Goal: Entertainment & Leisure: Consume media (video, audio)

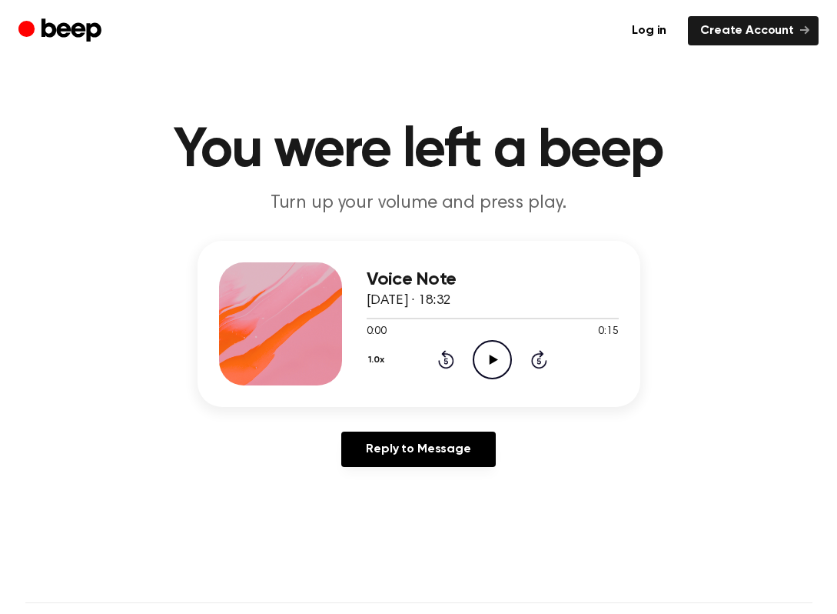
click at [497, 359] on icon "Play Audio" at bounding box center [492, 359] width 39 height 39
click at [500, 350] on icon "Play Audio" at bounding box center [492, 359] width 39 height 39
click at [518, 354] on div "1.0x Rewind 5 seconds Play Audio Skip 5 seconds" at bounding box center [493, 359] width 252 height 39
click at [478, 354] on icon "Play Audio" at bounding box center [492, 359] width 39 height 39
click at [488, 361] on icon "Play Audio" at bounding box center [492, 359] width 39 height 39
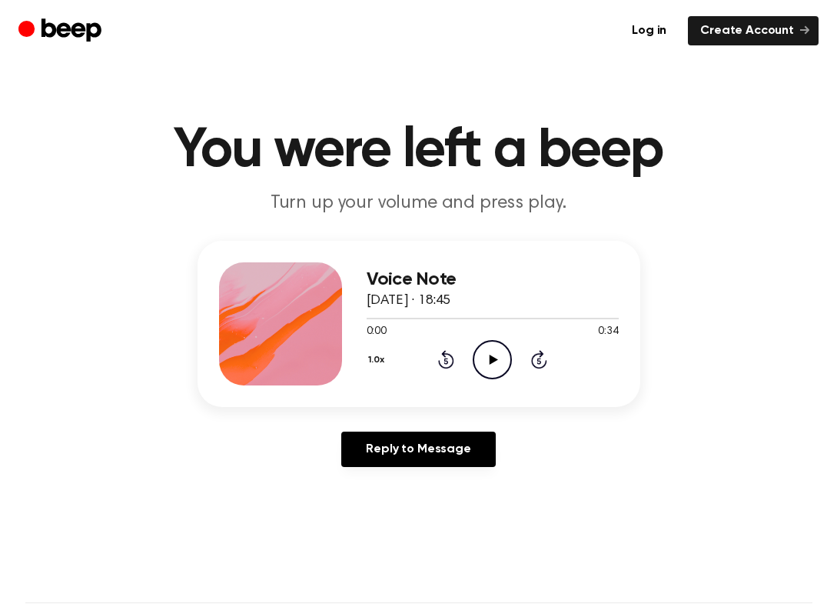
click at [498, 349] on icon "Play Audio" at bounding box center [492, 359] width 39 height 39
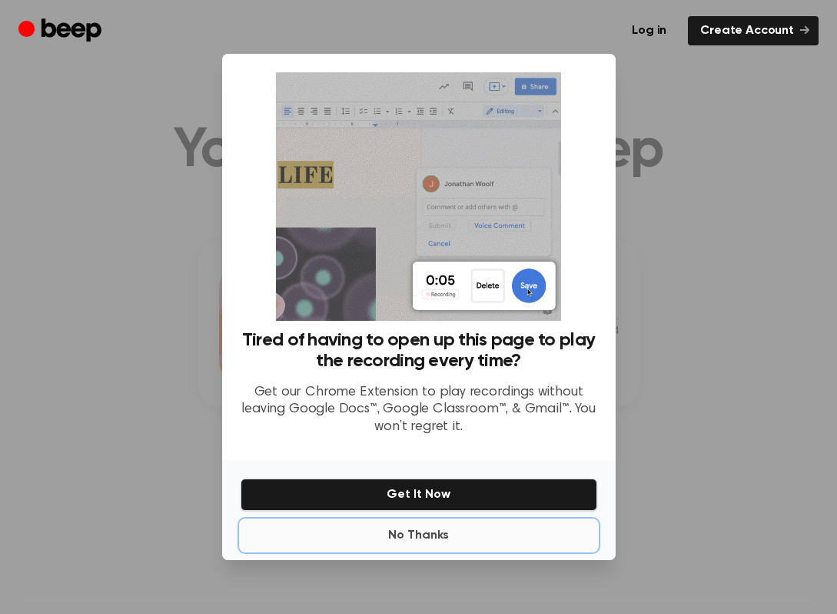
click at [422, 538] on button "No Thanks" at bounding box center [419, 535] width 357 height 31
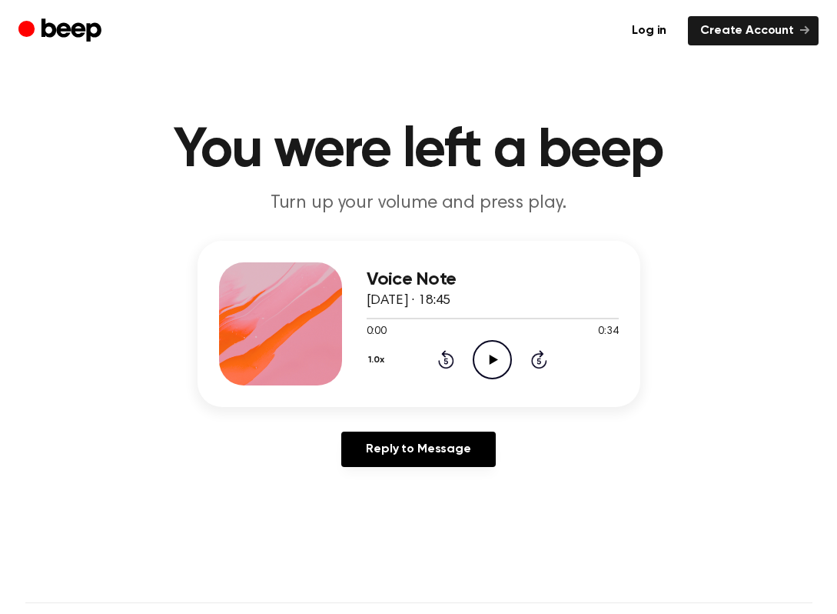
click at [492, 361] on icon at bounding box center [494, 360] width 8 height 10
click at [492, 355] on icon "Play Audio" at bounding box center [492, 359] width 39 height 39
click at [468, 313] on div at bounding box center [493, 317] width 252 height 12
click at [484, 321] on div at bounding box center [493, 317] width 252 height 12
click at [475, 346] on icon "Play Audio" at bounding box center [492, 359] width 39 height 39
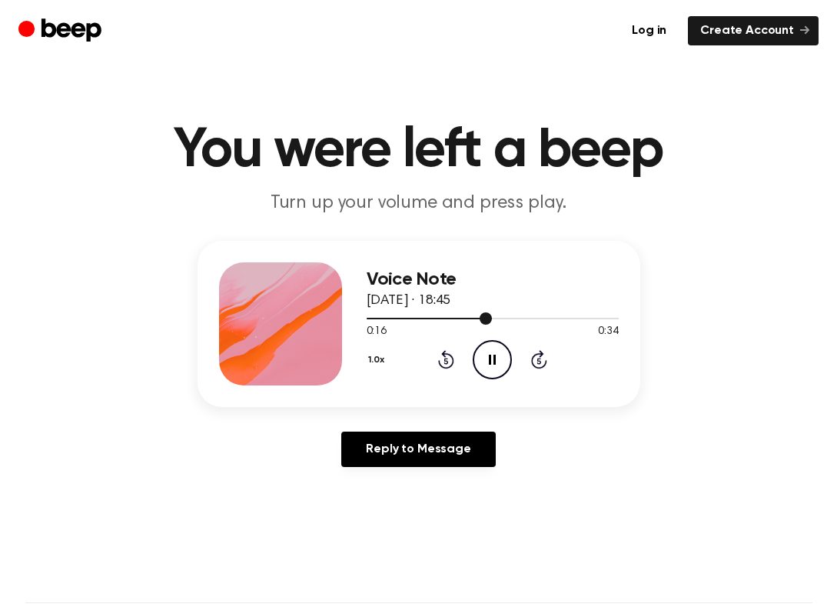
click at [433, 314] on div at bounding box center [493, 317] width 252 height 12
click at [489, 348] on icon "Pause Audio" at bounding box center [492, 359] width 39 height 39
click at [489, 348] on icon "Play Audio" at bounding box center [492, 359] width 39 height 39
click at [489, 349] on icon "Pause Audio" at bounding box center [492, 359] width 39 height 39
click at [445, 360] on icon at bounding box center [447, 361] width 4 height 6
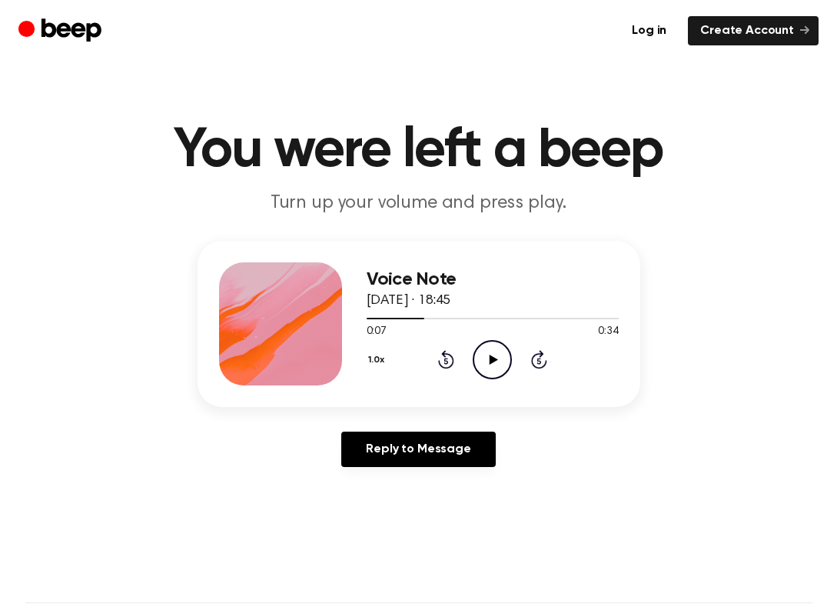
click at [512, 350] on div "1.0x Rewind 5 seconds Play Audio Skip 5 seconds" at bounding box center [493, 359] width 252 height 39
click at [446, 354] on icon at bounding box center [446, 359] width 16 height 18
click at [487, 354] on icon "Play Audio" at bounding box center [492, 359] width 39 height 39
click at [448, 365] on icon "Rewind 5 seconds" at bounding box center [446, 359] width 17 height 20
click at [398, 315] on div at bounding box center [493, 317] width 252 height 12
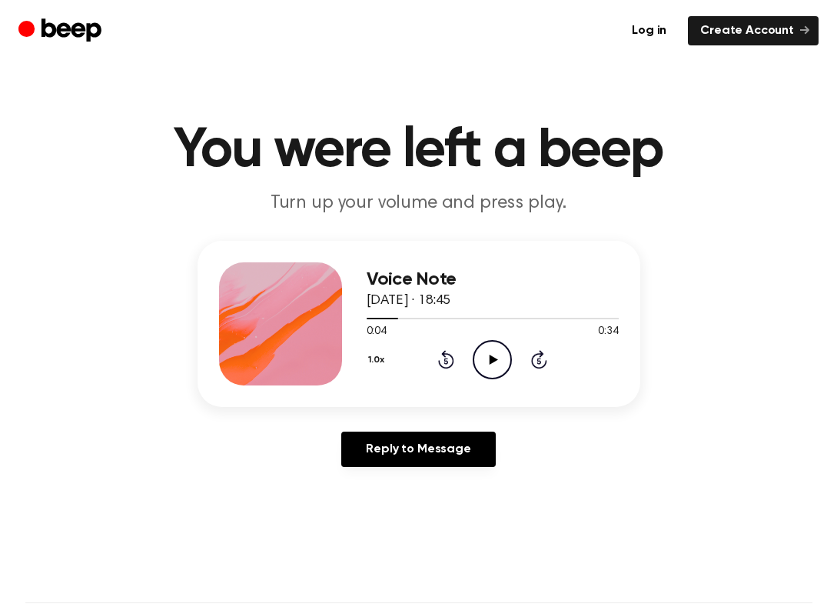
click at [489, 356] on icon "Play Audio" at bounding box center [492, 359] width 39 height 39
click at [492, 361] on icon "Pause Audio" at bounding box center [492, 359] width 39 height 39
click at [481, 351] on icon "Play Audio" at bounding box center [492, 359] width 39 height 39
click at [493, 344] on icon "Play Audio" at bounding box center [492, 359] width 39 height 39
click at [444, 315] on div at bounding box center [493, 317] width 252 height 12
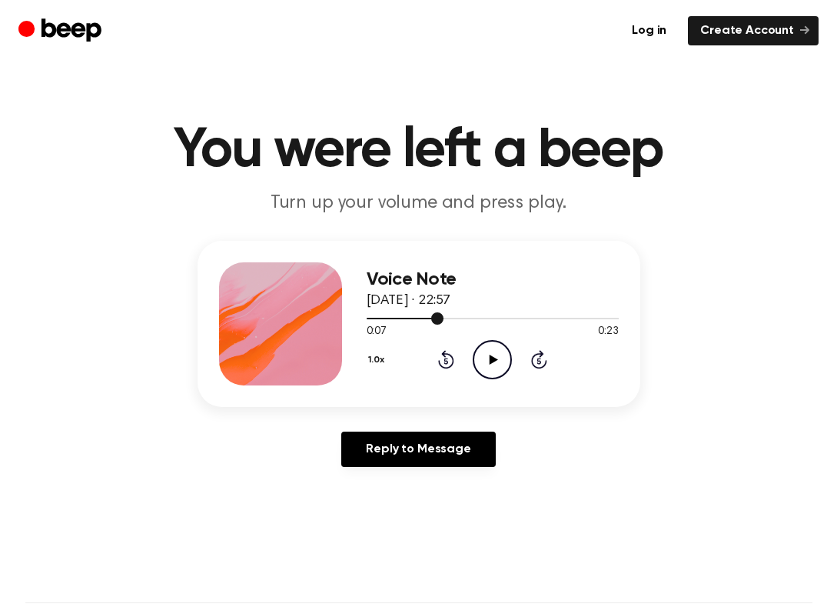
click at [409, 315] on div at bounding box center [493, 317] width 252 height 12
click at [481, 346] on icon "Play Audio" at bounding box center [492, 359] width 39 height 39
click at [417, 318] on div at bounding box center [493, 319] width 252 height 2
